Goal: Find specific page/section: Find specific page/section

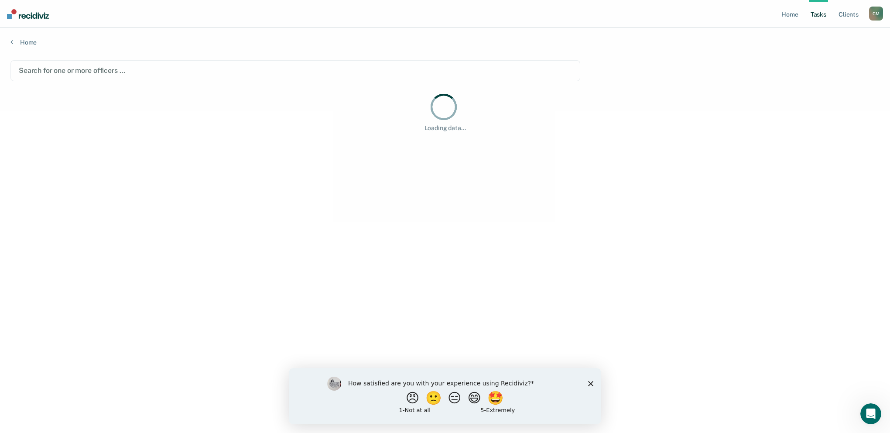
click at [594, 386] on div "How satisfied are you with your experience using Recidiviz? 😠 🙁 😑 😄 🤩 1 - Not a…" at bounding box center [445, 396] width 313 height 56
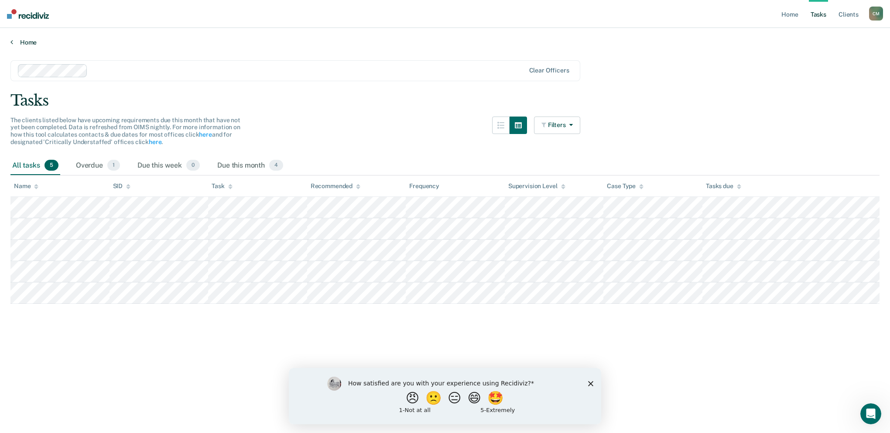
click at [27, 41] on link "Home" at bounding box center [444, 42] width 869 height 8
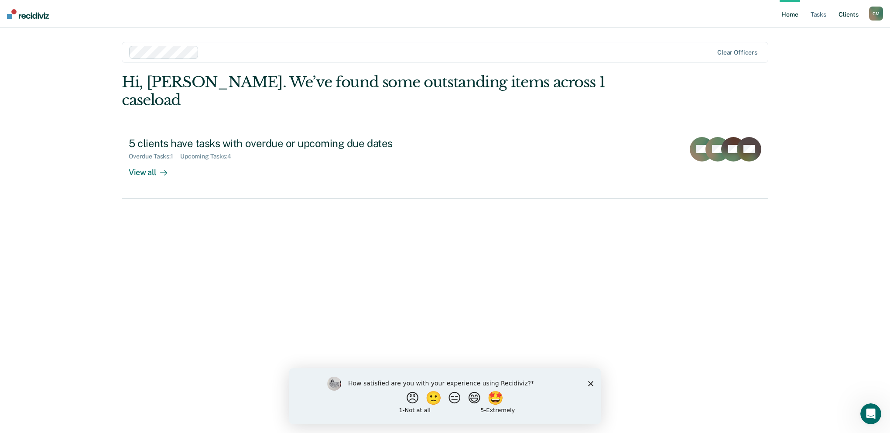
click at [842, 11] on link "Client s" at bounding box center [849, 14] width 24 height 28
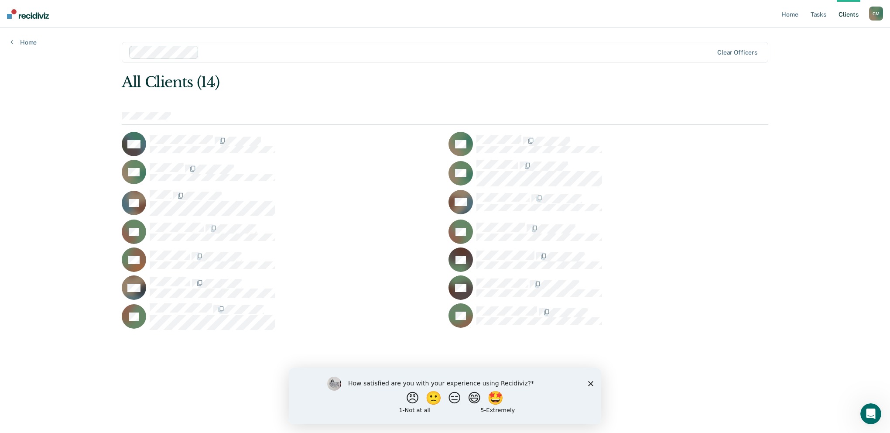
click at [587, 383] on div "How satisfied are you with your experience using Recidiviz? 😠 🙁 😑 😄 🤩 1 - Not a…" at bounding box center [445, 396] width 313 height 56
click at [592, 385] on polygon "Close survey" at bounding box center [590, 383] width 5 height 5
